Goal: Navigation & Orientation: Find specific page/section

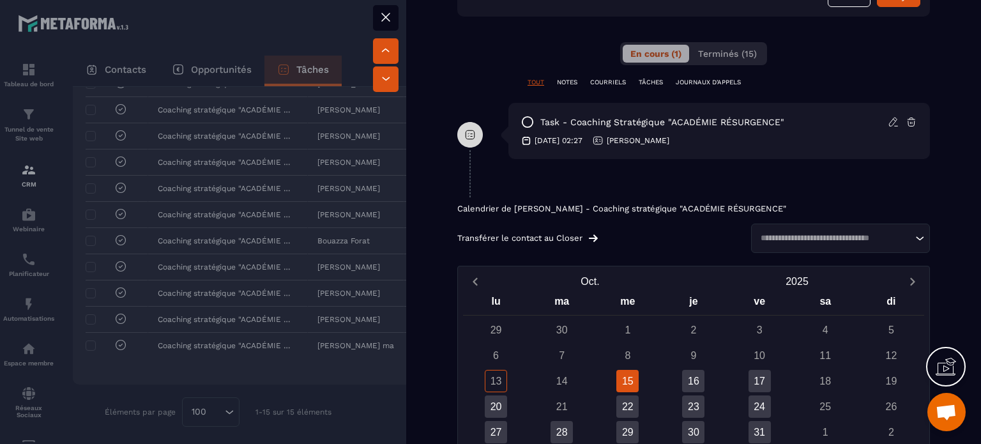
scroll to position [530, 0]
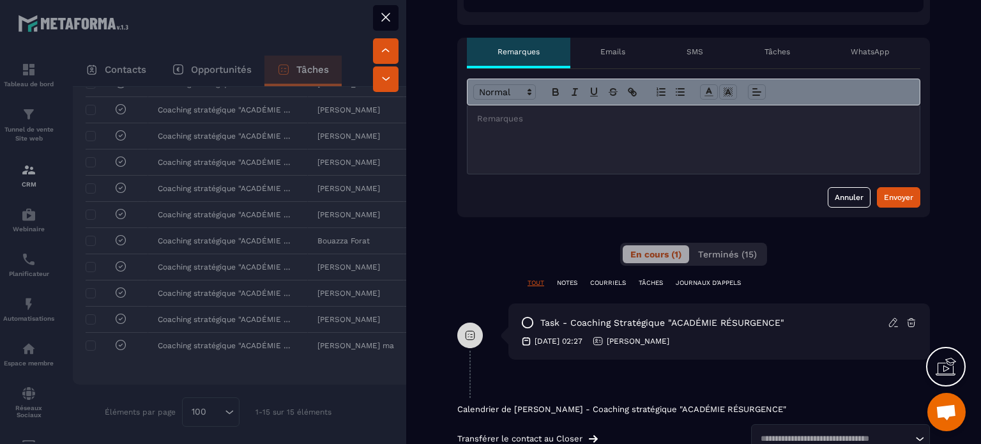
click at [385, 17] on icon at bounding box center [385, 17] width 15 height 15
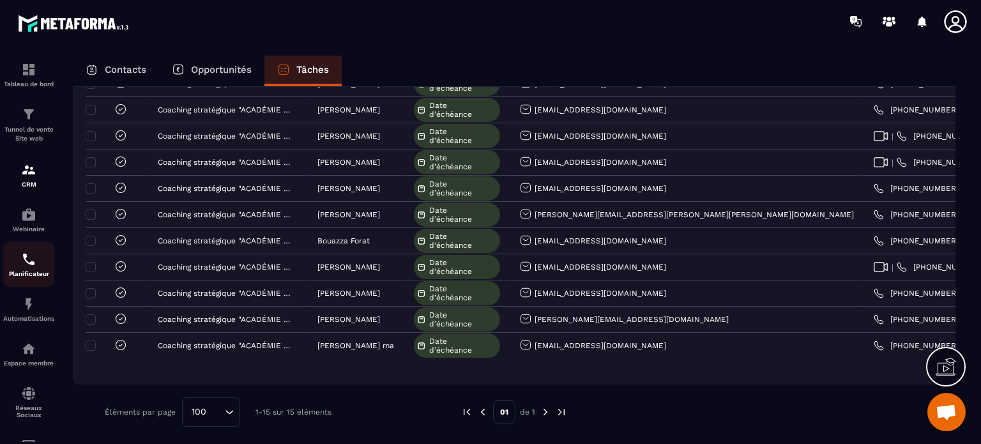
click at [19, 271] on div "Planificateur" at bounding box center [28, 265] width 51 height 26
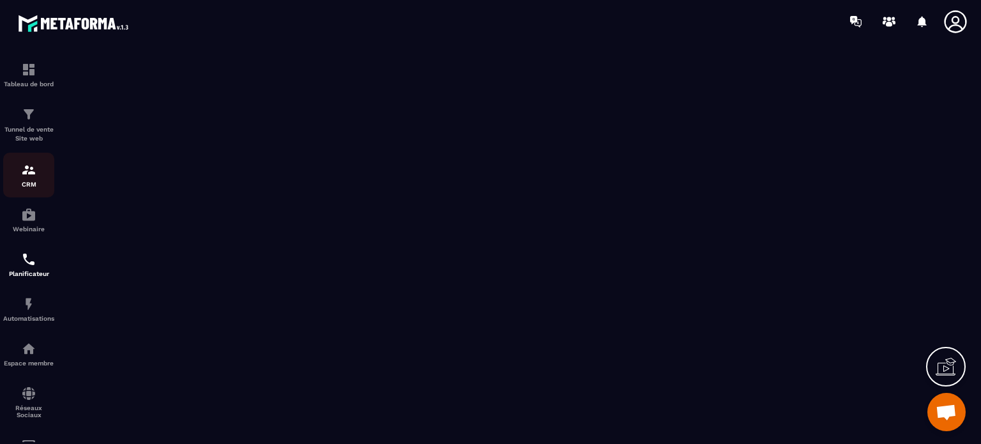
click at [21, 170] on img at bounding box center [28, 169] width 15 height 15
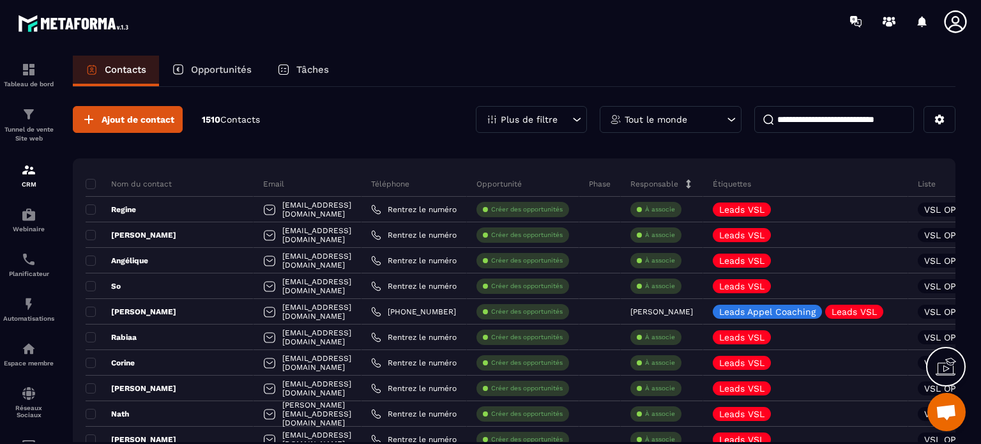
click at [303, 68] on p "Tâches" at bounding box center [312, 69] width 33 height 11
